Goal: Transaction & Acquisition: Obtain resource

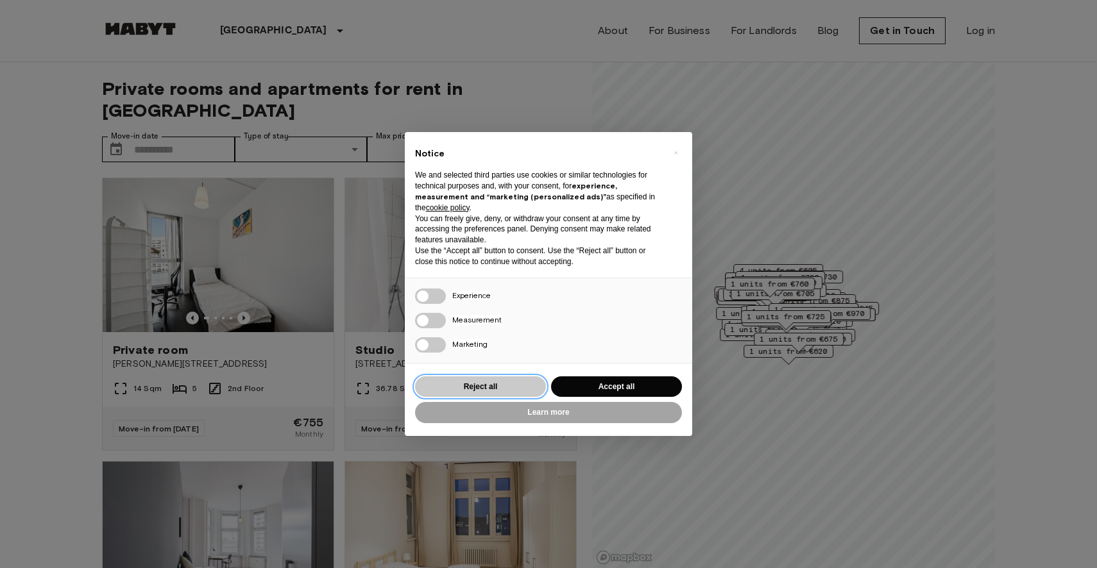
click at [494, 387] on button "Reject all" at bounding box center [480, 386] width 131 height 21
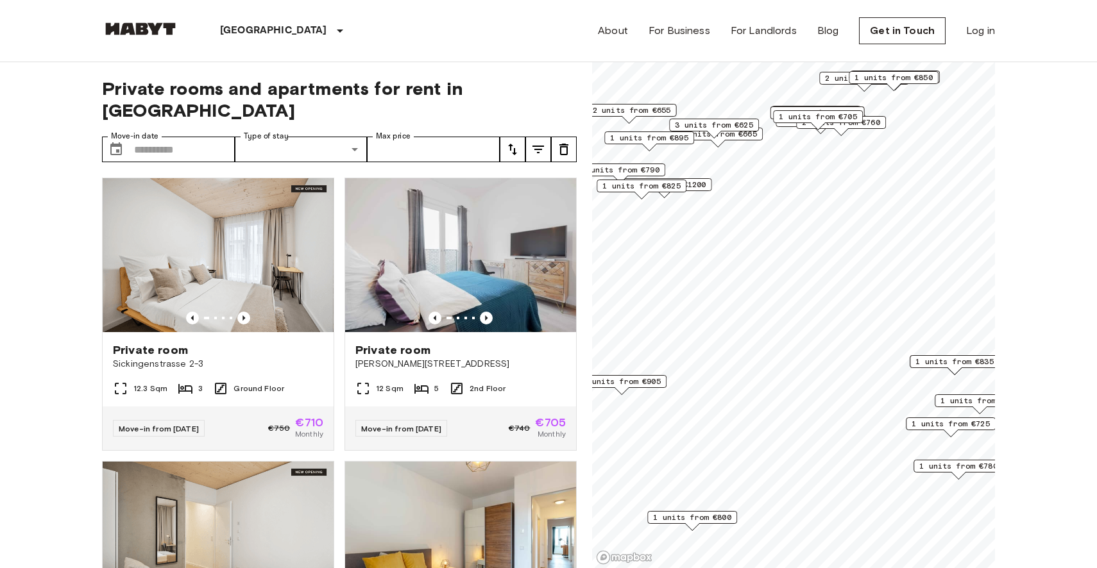
click at [745, 137] on div "3 units from €625" at bounding box center [714, 129] width 90 height 20
click at [731, 135] on div "3 units from €625" at bounding box center [714, 129] width 90 height 20
click at [719, 137] on div "Map marker" at bounding box center [714, 134] width 14 height 7
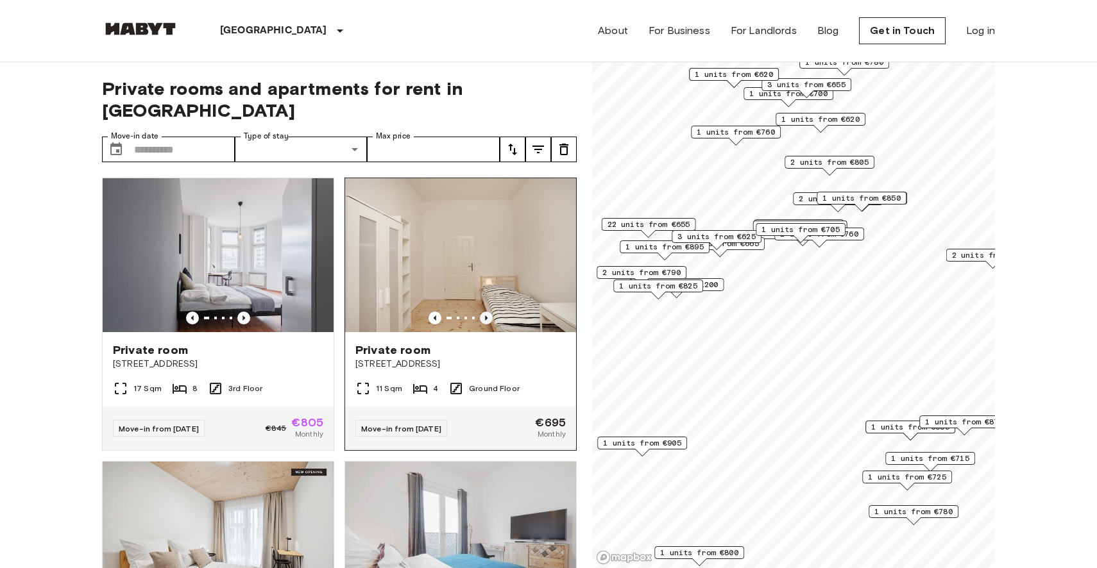
click at [487, 312] on icon "Previous image" at bounding box center [486, 318] width 13 height 13
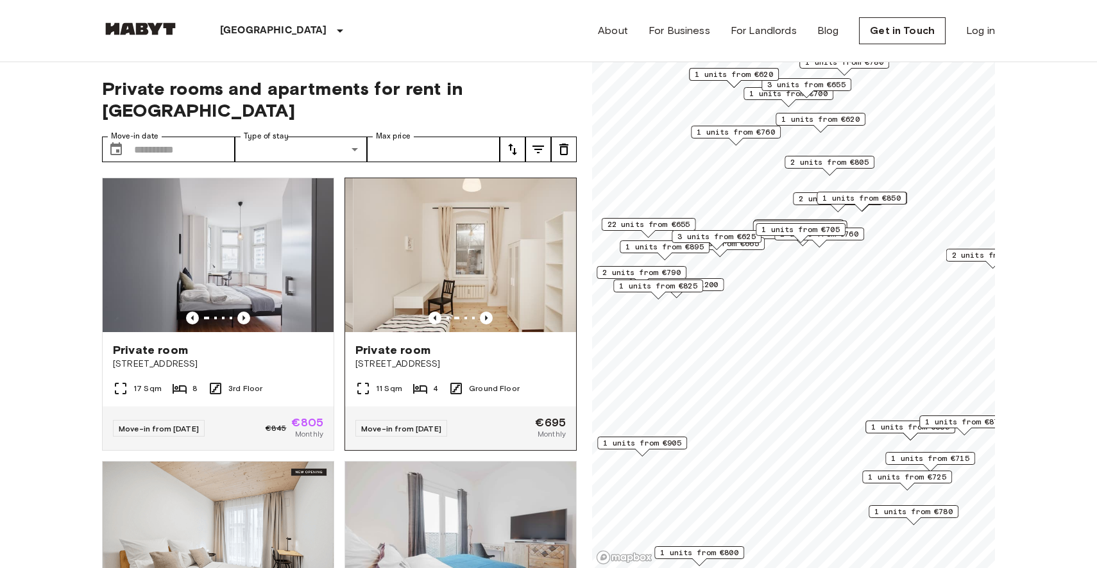
click at [502, 332] on div "Private room [STREET_ADDRESS]" at bounding box center [460, 356] width 231 height 49
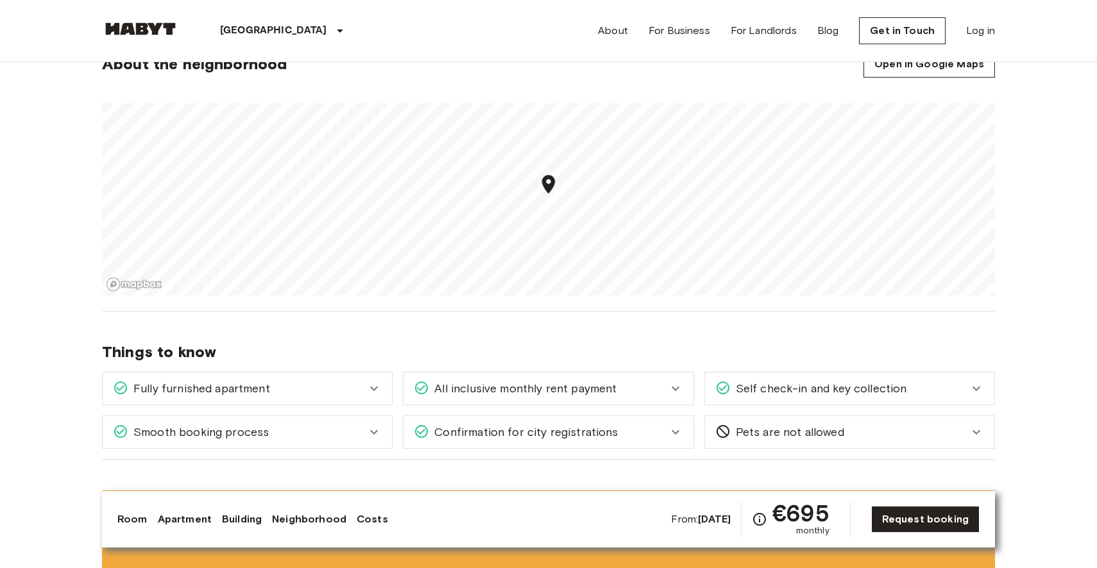
scroll to position [823, 0]
